Goal: Task Accomplishment & Management: Manage account settings

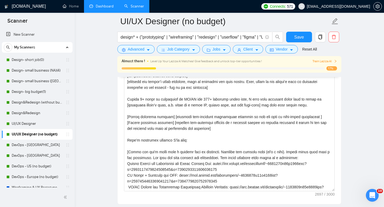
click at [97, 8] on link "Dashboard" at bounding box center [101, 6] width 24 height 5
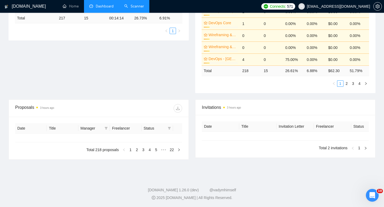
type input "[DATE]"
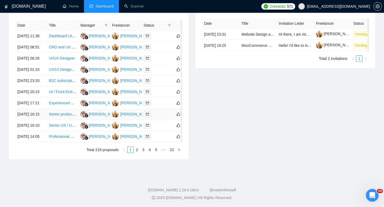
scroll to position [242, 0]
click at [136, 160] on div "Date Title Manager Freelancer Status [DATE] 11:36 Dashboard UI design for an ai…" at bounding box center [99, 87] width 180 height 146
click at [136, 153] on link "2" at bounding box center [137, 150] width 6 height 6
click at [131, 151] on link "1" at bounding box center [130, 150] width 6 height 6
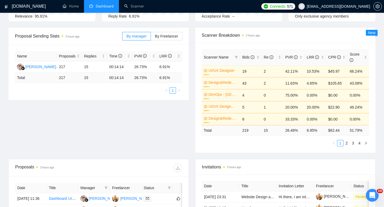
scroll to position [0, 0]
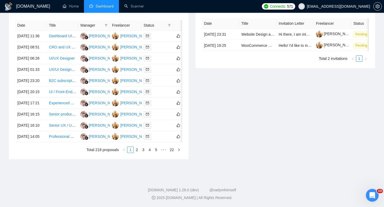
scroll to position [280, 0]
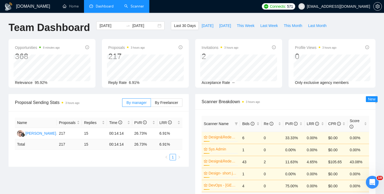
click at [140, 9] on link "Scanner" at bounding box center [134, 6] width 20 height 5
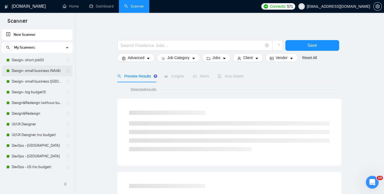
click at [45, 72] on link "Design- small business (NA)(4)" at bounding box center [37, 70] width 51 height 11
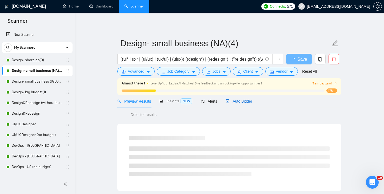
click at [246, 99] on span "Auto Bidder" at bounding box center [239, 101] width 26 height 4
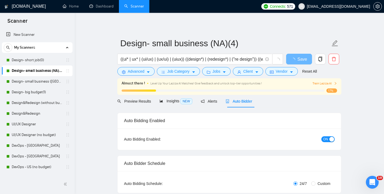
radio input "false"
radio input "true"
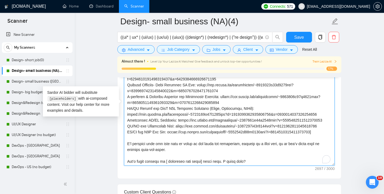
scroll to position [152, 0]
drag, startPoint x: 150, startPoint y: 125, endPoint x: 174, endPoint y: 130, distance: 24.8
click at [174, 130] on textarea "Cover letter template:" at bounding box center [229, 105] width 211 height 120
click at [206, 133] on textarea "Cover letter template:" at bounding box center [229, 105] width 211 height 120
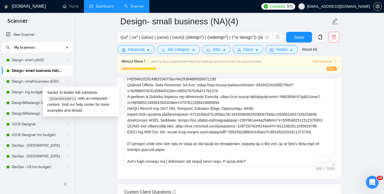
click at [103, 6] on link "Dashboard" at bounding box center [101, 6] width 24 height 5
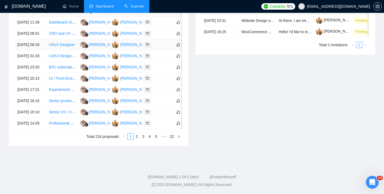
scroll to position [249, 0]
click at [136, 139] on link "2" at bounding box center [137, 136] width 6 height 6
click at [130, 139] on link "1" at bounding box center [130, 136] width 6 height 6
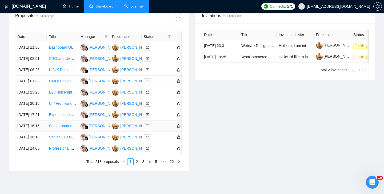
scroll to position [211, 0]
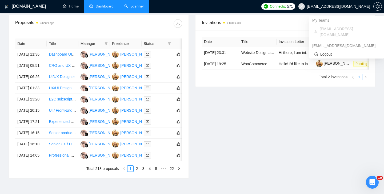
click at [342, 6] on span "[EMAIL_ADDRESS][DOMAIN_NAME]" at bounding box center [338, 6] width 63 height 0
click at [376, 7] on icon "setting" at bounding box center [377, 6] width 4 height 4
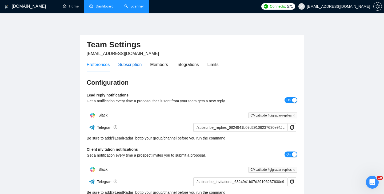
click at [124, 67] on div "Subscription" at bounding box center [129, 64] width 23 height 7
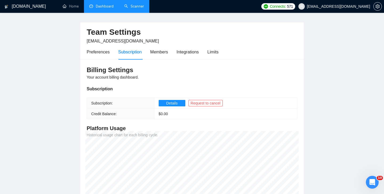
scroll to position [7, 0]
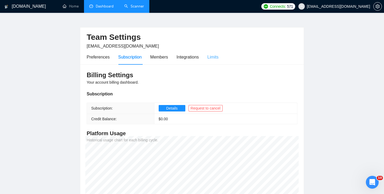
click at [219, 61] on div "Limits" at bounding box center [212, 56] width 11 height 15
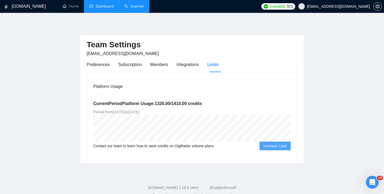
click at [274, 144] on span "Increase Limit" at bounding box center [274, 146] width 23 height 6
click at [274, 150] on div "Current Period Platform Usage: 1326.00 / 1410.00 credits Period from Wed May 21…" at bounding box center [192, 125] width 210 height 62
click at [274, 147] on span "Increase Limit" at bounding box center [274, 146] width 23 height 6
click at [265, 147] on span "Increase Limit" at bounding box center [274, 146] width 23 height 6
click at [261, 155] on div "Current Period Platform Usage: 1326.00 / 1410.00 credits Period from Wed May 21…" at bounding box center [192, 125] width 210 height 62
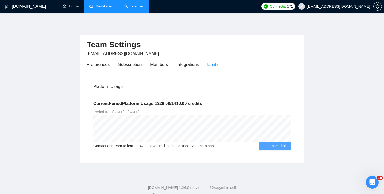
click at [268, 147] on span "Increase Limit" at bounding box center [274, 146] width 23 height 6
click at [266, 154] on div "Current Period Platform Usage: 1326.00 / 1410.00 credits Period from Wed May 21…" at bounding box center [192, 125] width 210 height 62
click at [318, 22] on main "Team Settings documents@cmlatitude.com Preferences Subscription Members Integra…" at bounding box center [192, 92] width 367 height 142
click at [317, 24] on main "Team Settings documents@cmlatitude.com Preferences Subscription Members Integra…" at bounding box center [192, 92] width 367 height 142
click at [309, 39] on main "Team Settings documents@cmlatitude.com Preferences Subscription Members Integra…" at bounding box center [192, 92] width 367 height 142
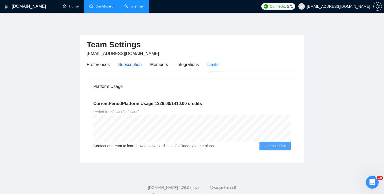
click at [129, 66] on div "Subscription" at bounding box center [129, 64] width 23 height 7
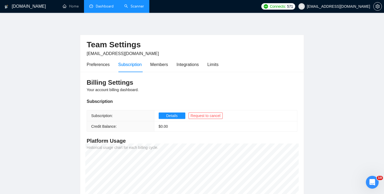
click at [117, 107] on div "Subscription Subscription: Details Request to cancel Credit Balance: $ 0.00" at bounding box center [192, 115] width 211 height 34
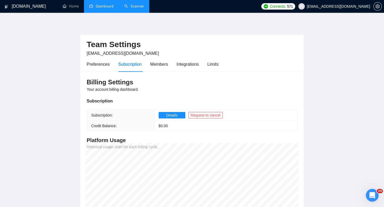
click at [105, 9] on link "Dashboard" at bounding box center [101, 6] width 24 height 5
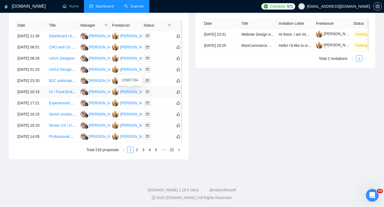
scroll to position [256, 0]
